Goal: Task Accomplishment & Management: Use online tool/utility

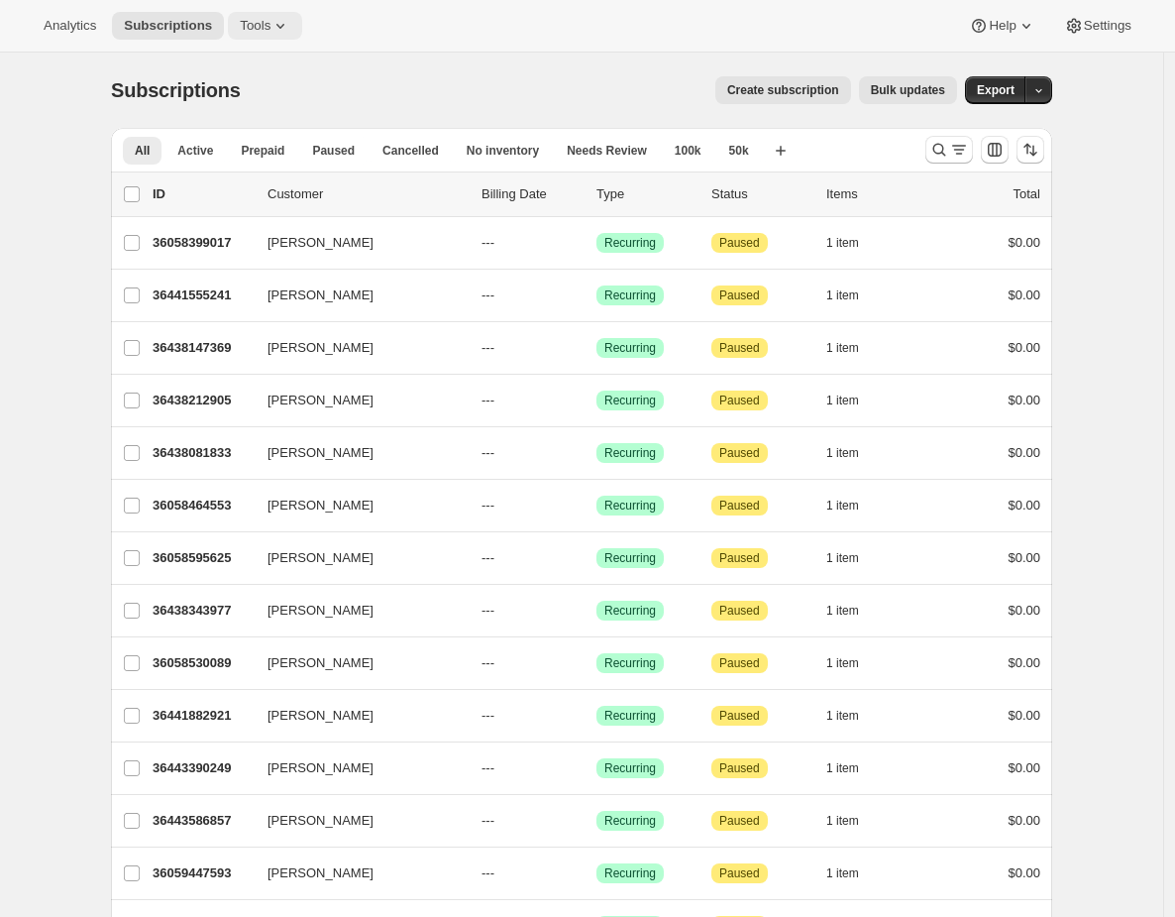
click at [253, 27] on span "Tools" at bounding box center [255, 26] width 31 height 16
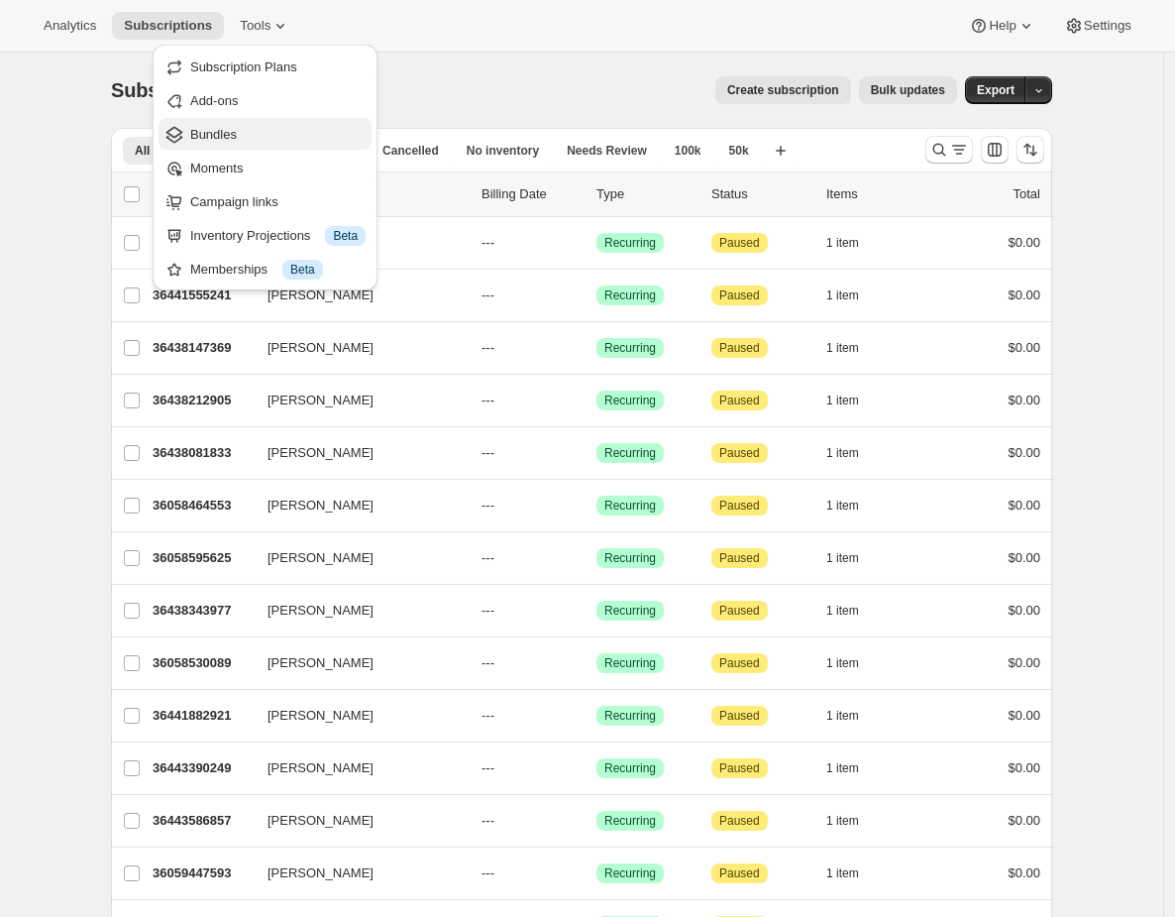
click at [221, 133] on span "Bundles" at bounding box center [213, 134] width 47 height 15
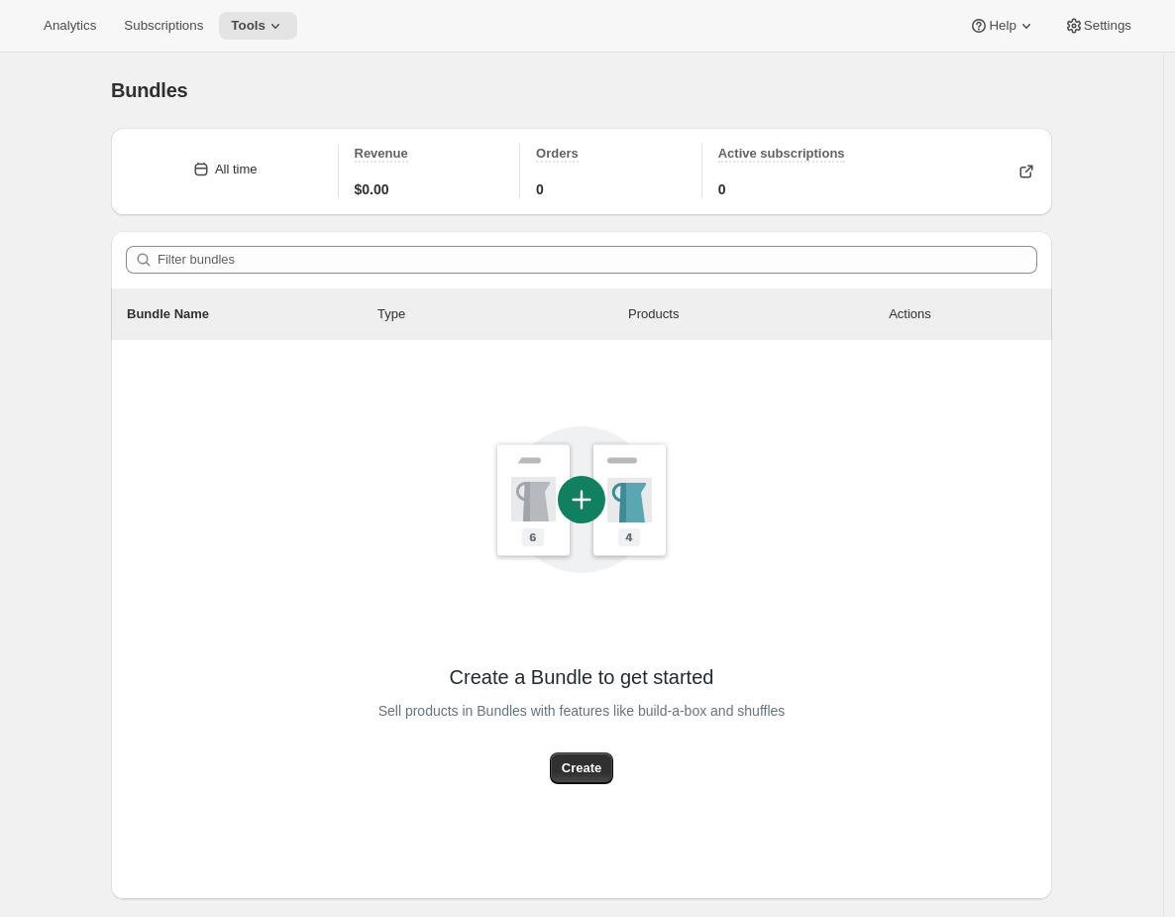
click at [436, 543] on div at bounding box center [582, 499] width 407 height 224
